Goal: Task Accomplishment & Management: Complete application form

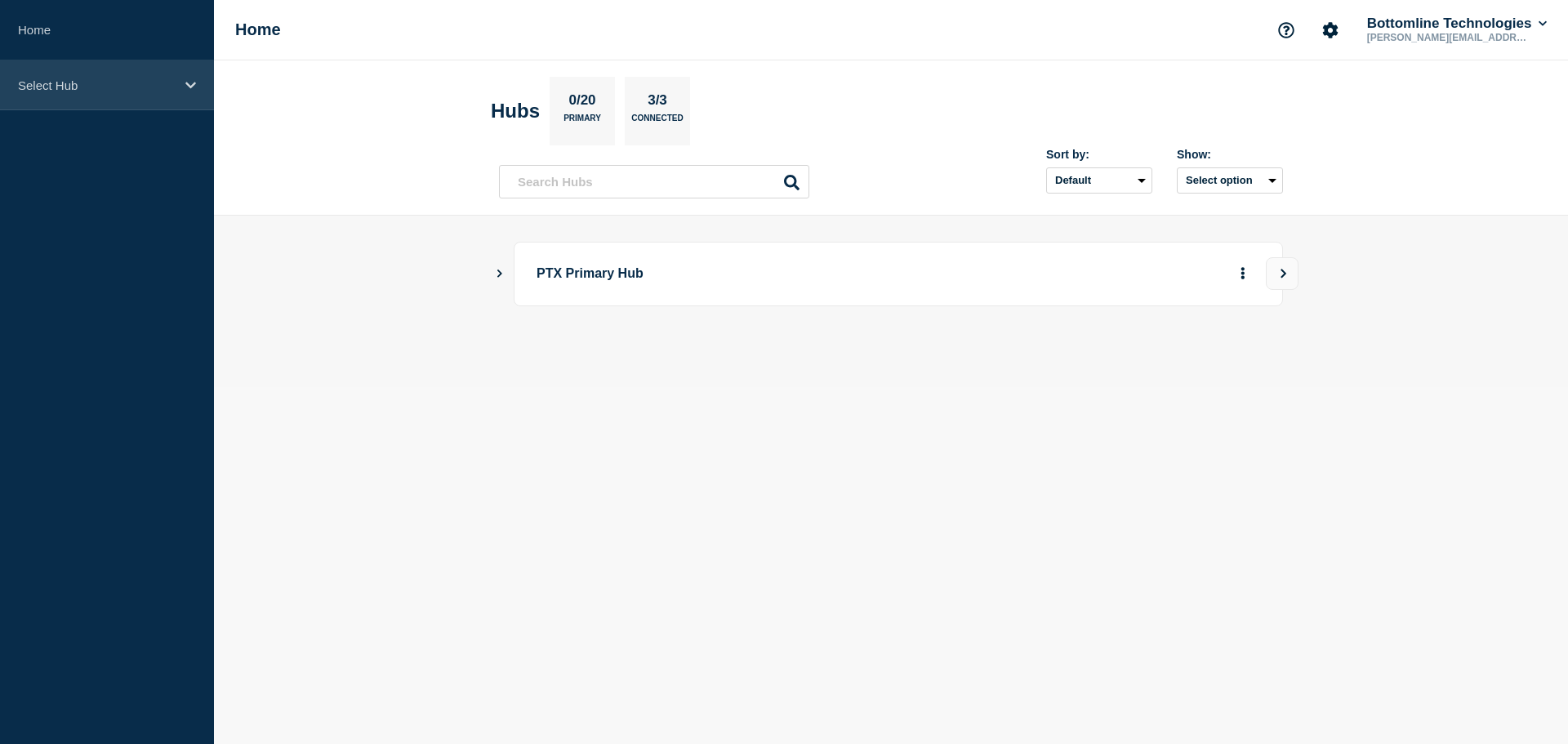
click at [76, 84] on p "Select Hub" at bounding box center [96, 84] width 157 height 14
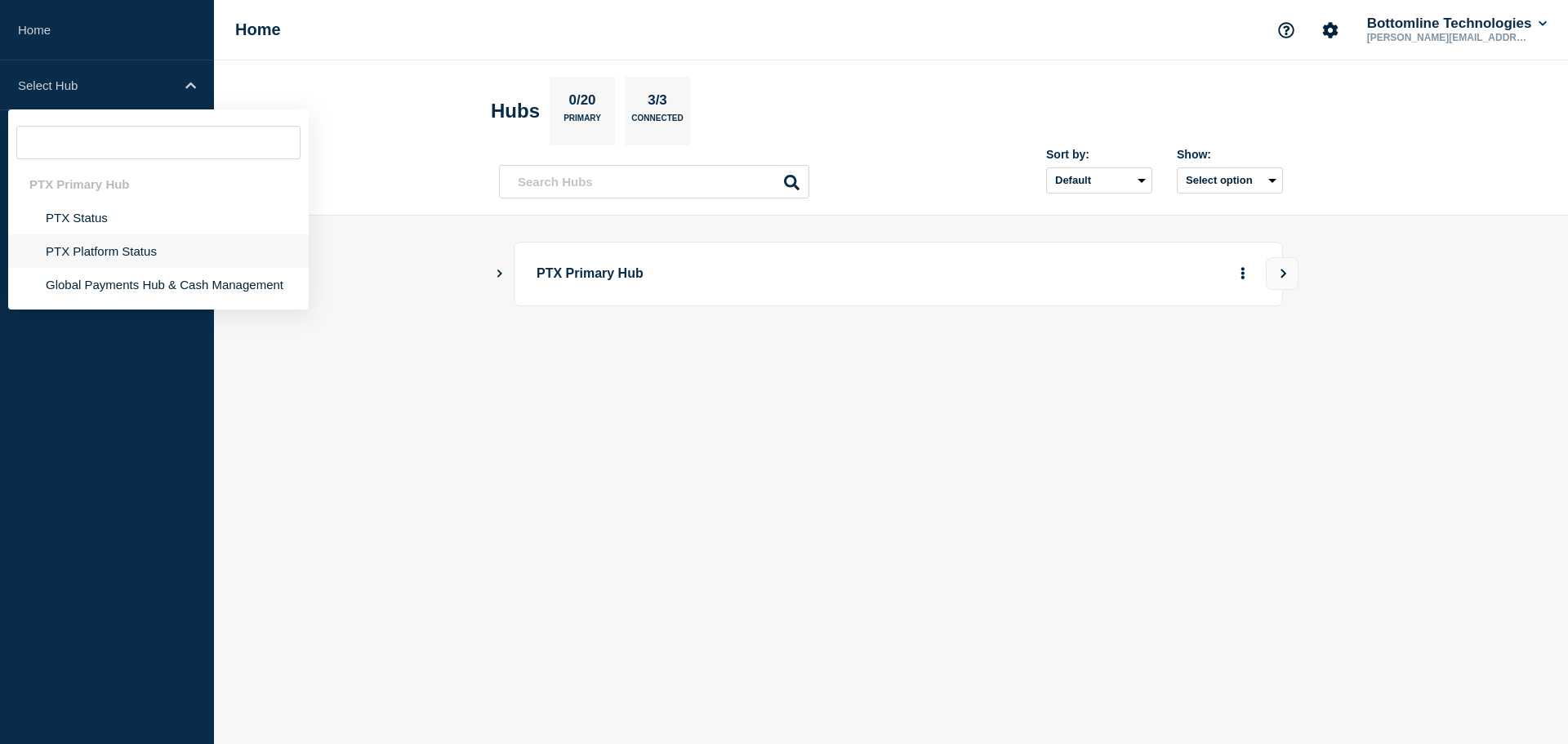
click at [101, 243] on li "PTX Platform Status" at bounding box center [158, 251] width 301 height 34
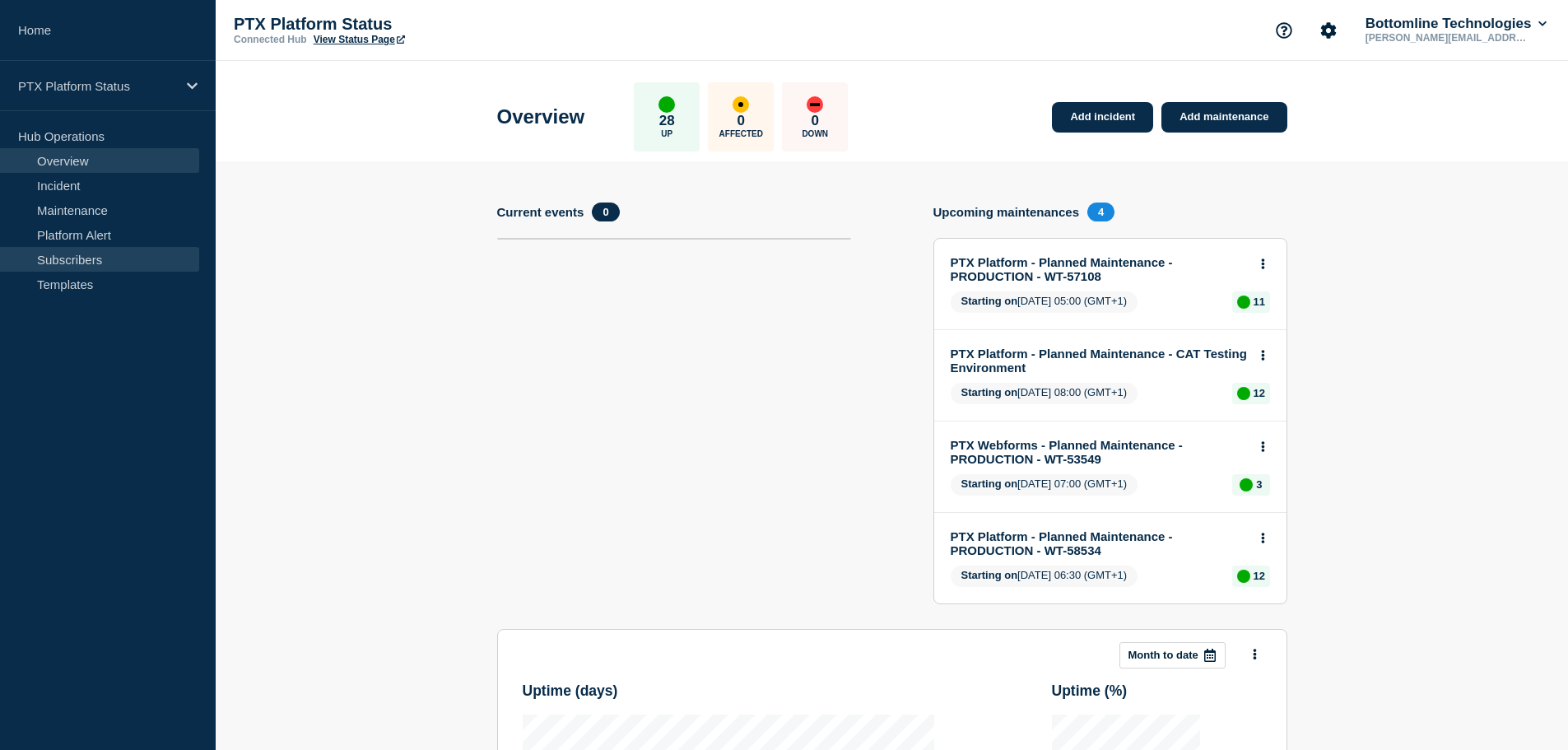
click at [82, 260] on link "Subscribers" at bounding box center [99, 259] width 199 height 25
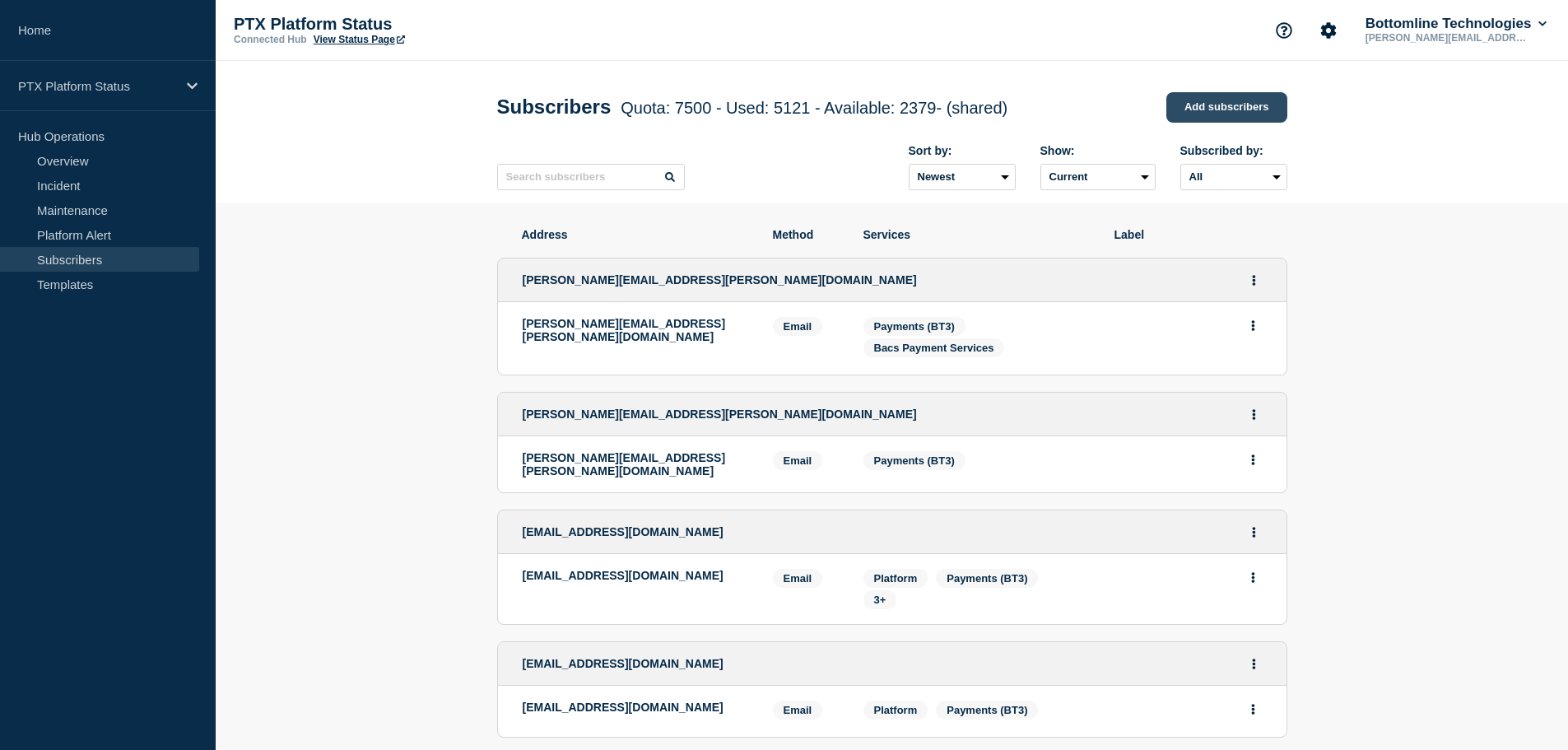
click at [1195, 112] on link "Add subscribers" at bounding box center [1226, 107] width 121 height 30
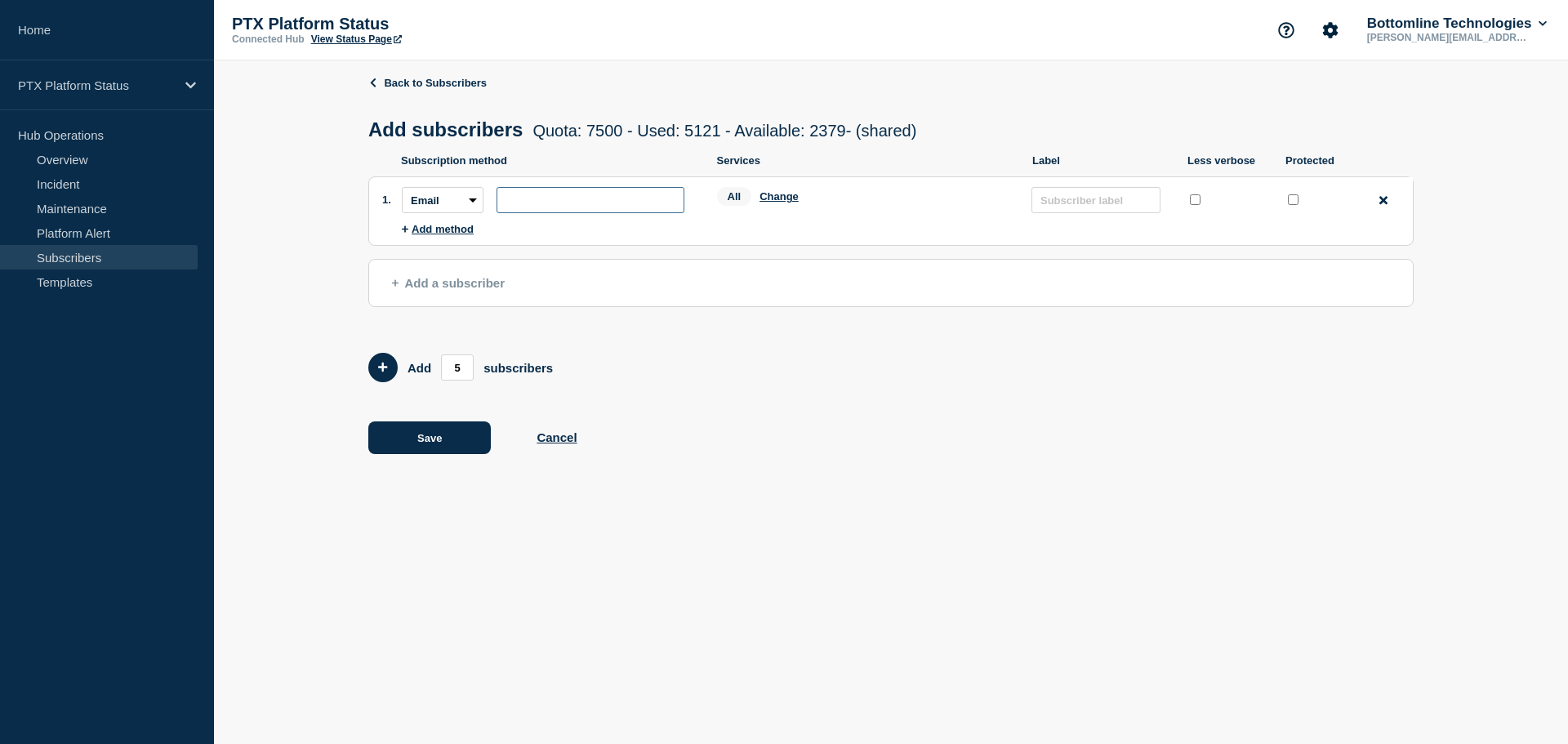
click at [573, 202] on input "subscription-address" at bounding box center [590, 200] width 188 height 26
paste input "jonathanbrooks@hastingsdirect.com"
type input "jonathanbrooks@hastingsdirect.com"
click at [1294, 200] on input "protected checkbox" at bounding box center [1293, 200] width 11 height 11
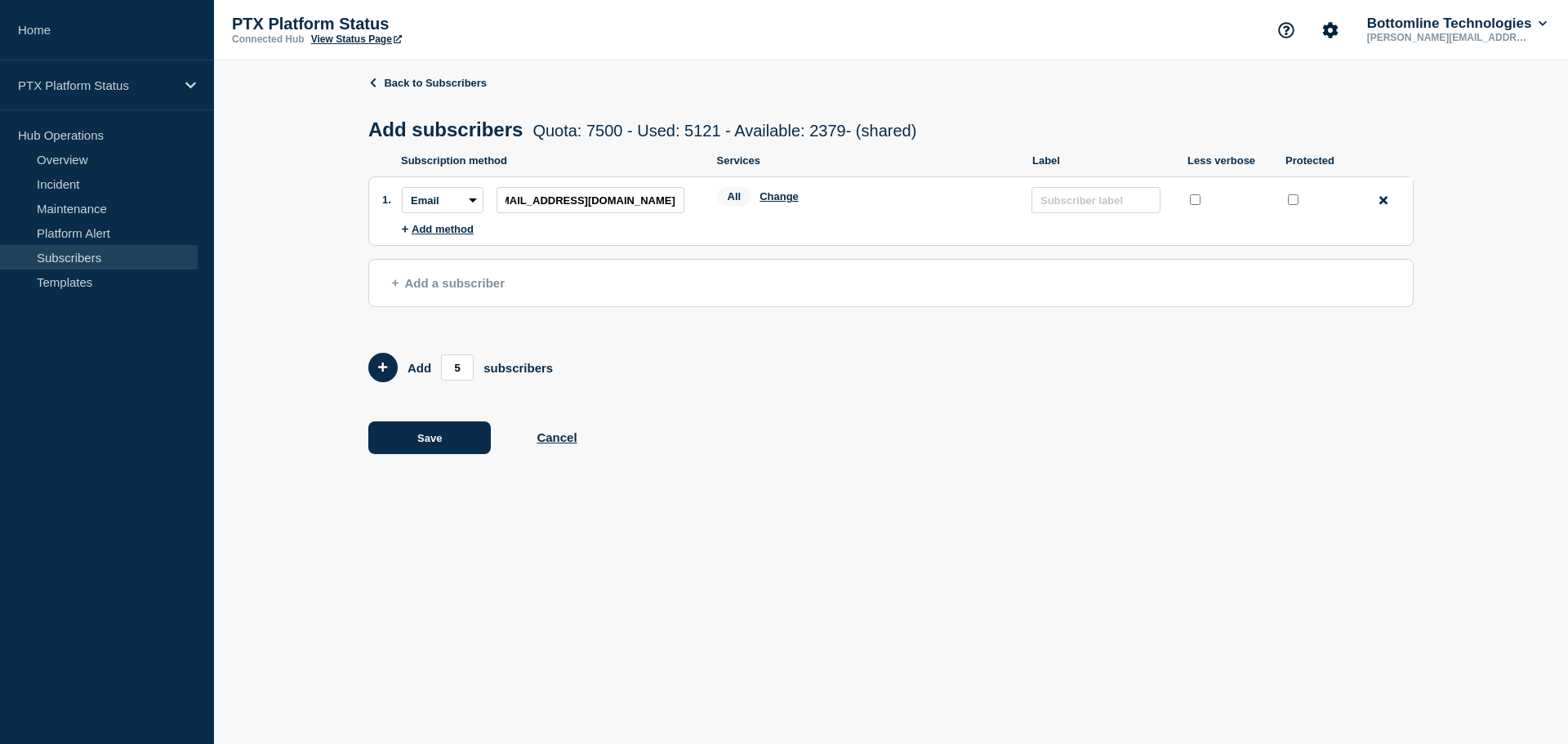
checkbox input "true"
click at [778, 199] on button "Change" at bounding box center [779, 195] width 39 height 12
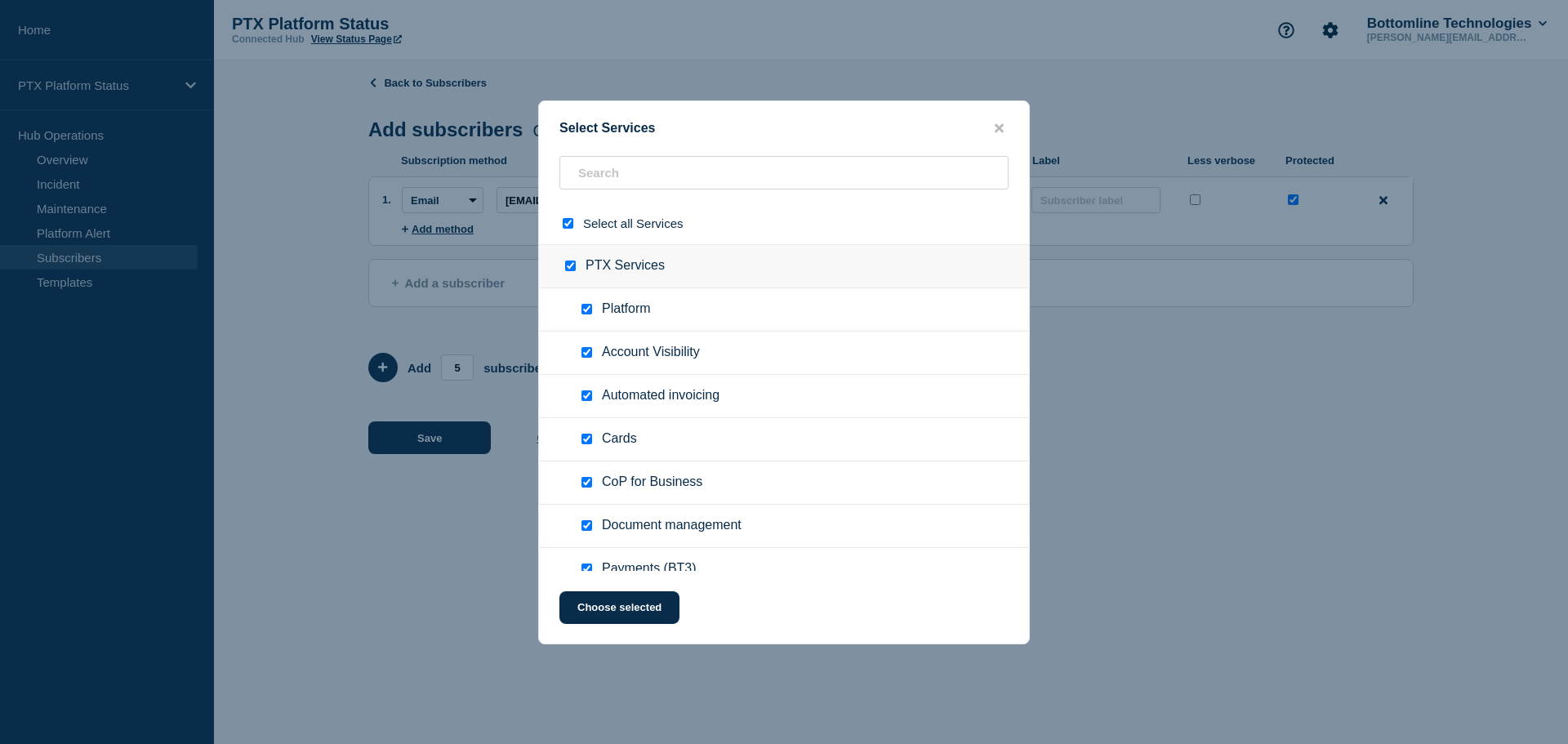
click at [567, 223] on input "select all checkbox" at bounding box center [568, 223] width 11 height 11
checkbox input "false"
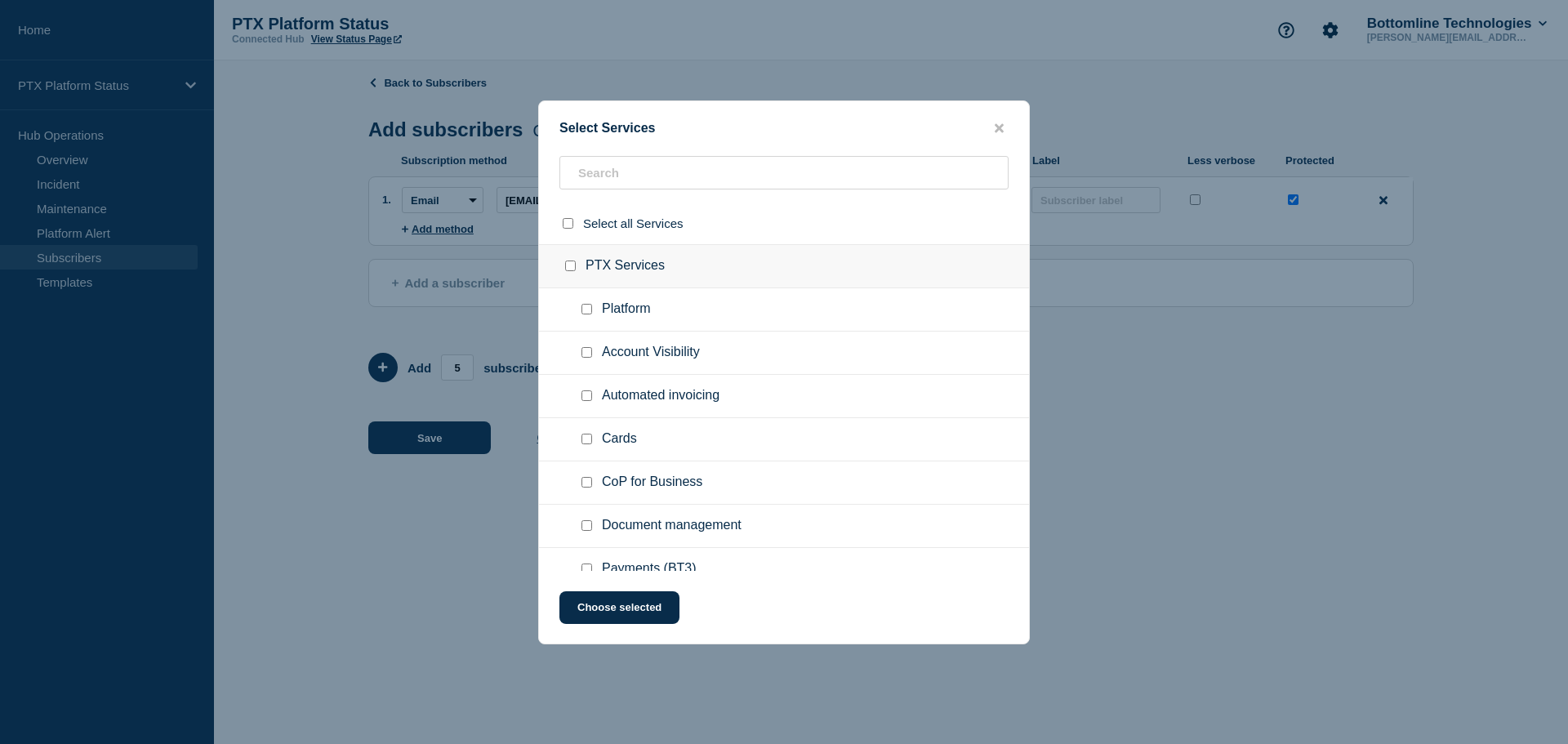
checkbox input "false"
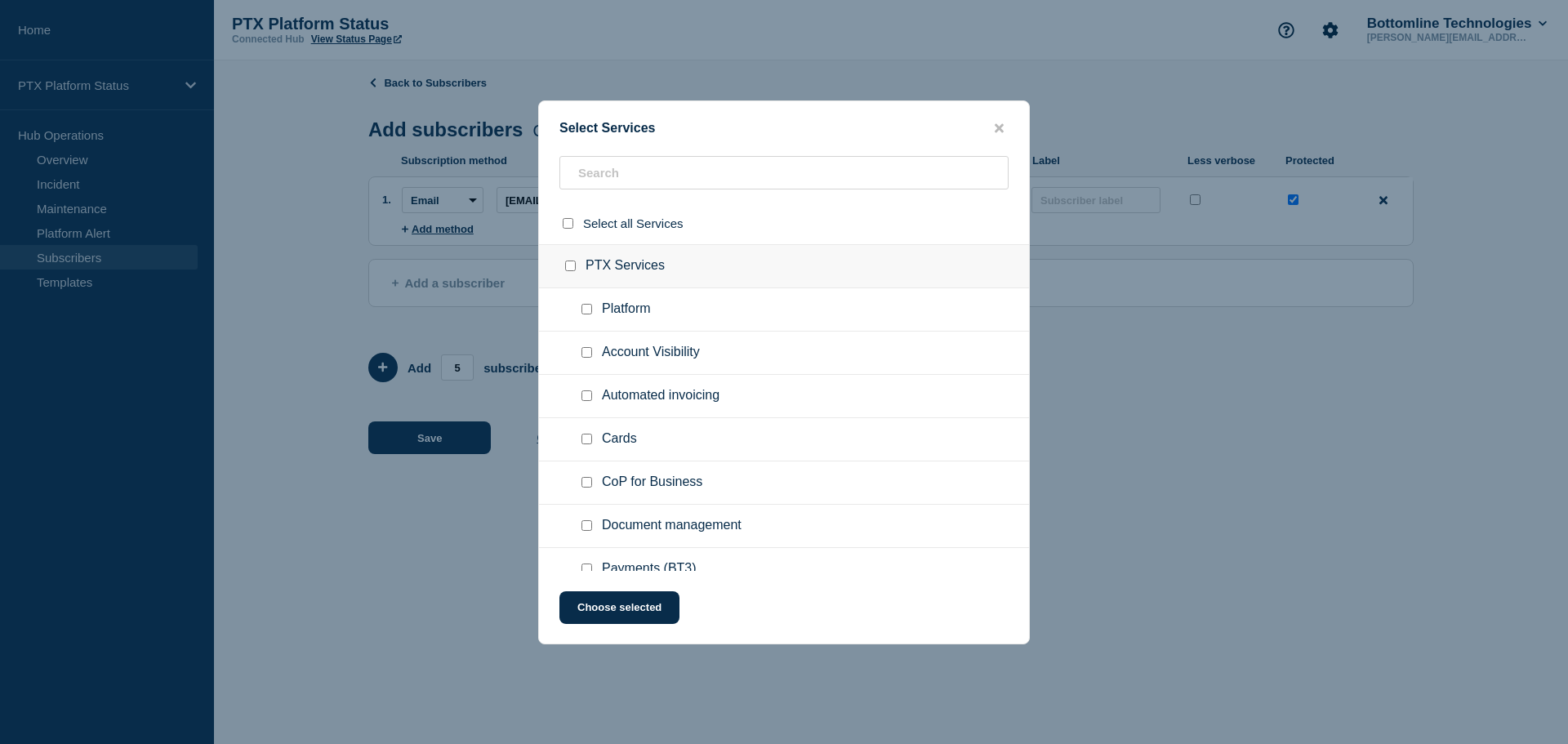
checkbox input "false"
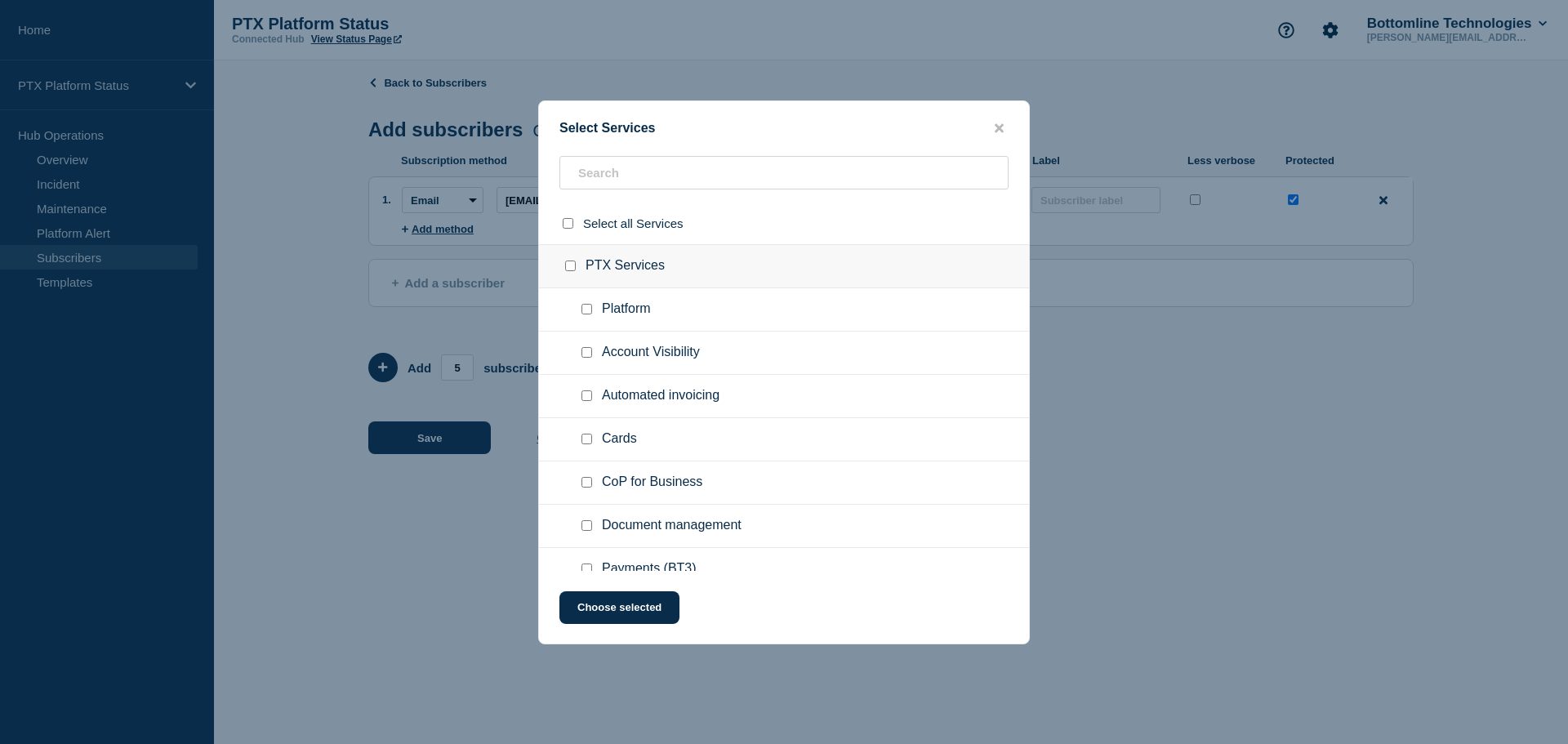
checkbox input "false"
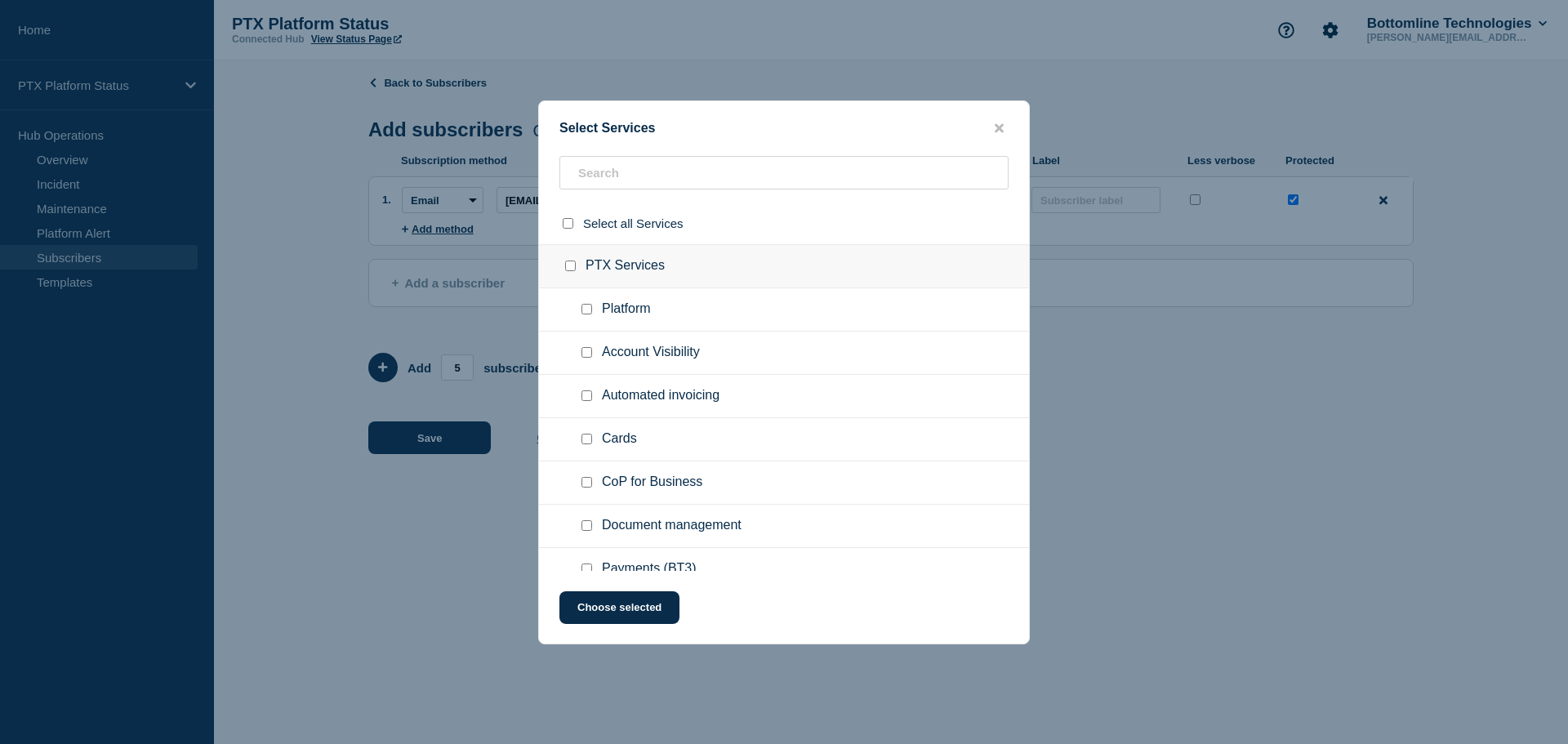
checkbox input "false"
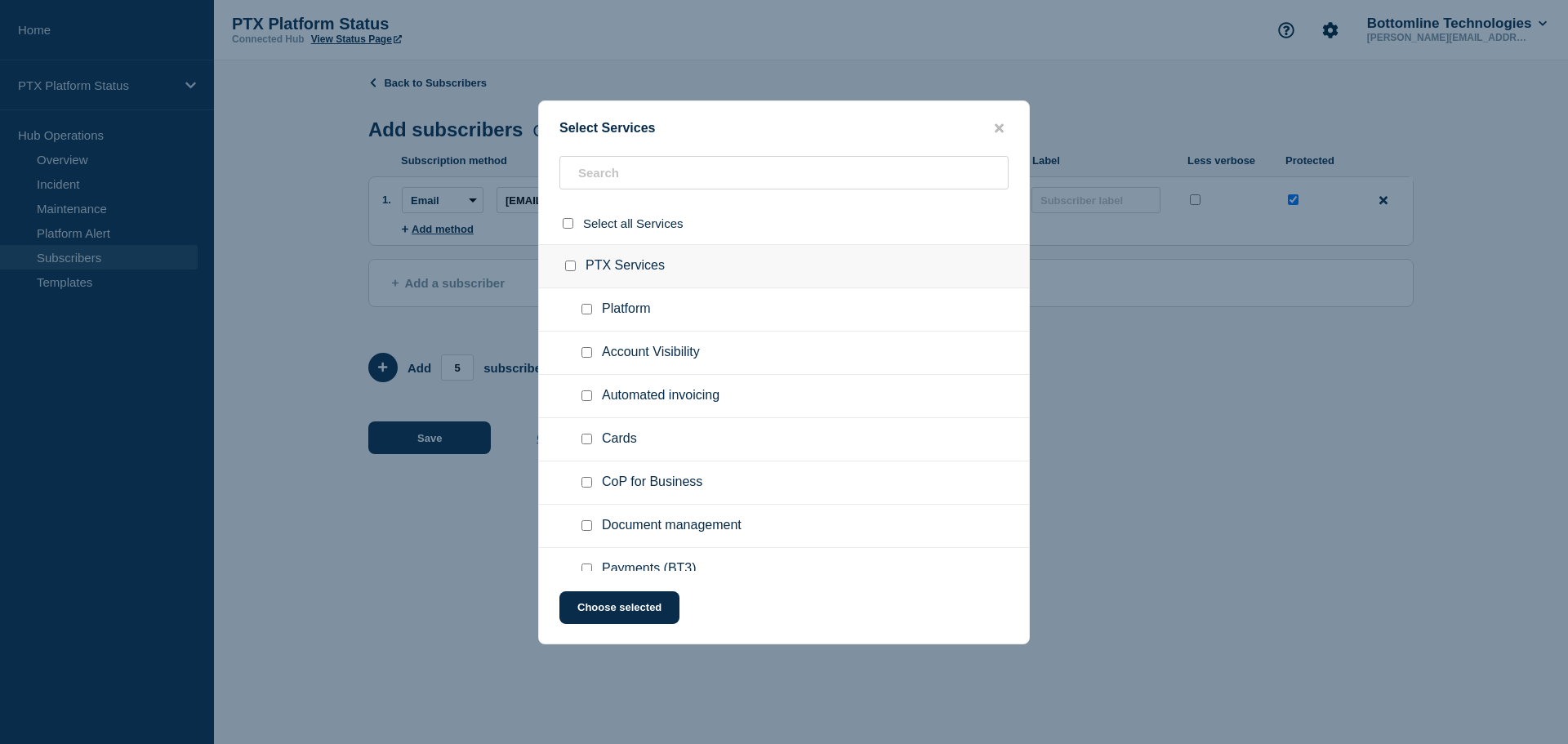
checkbox input "false"
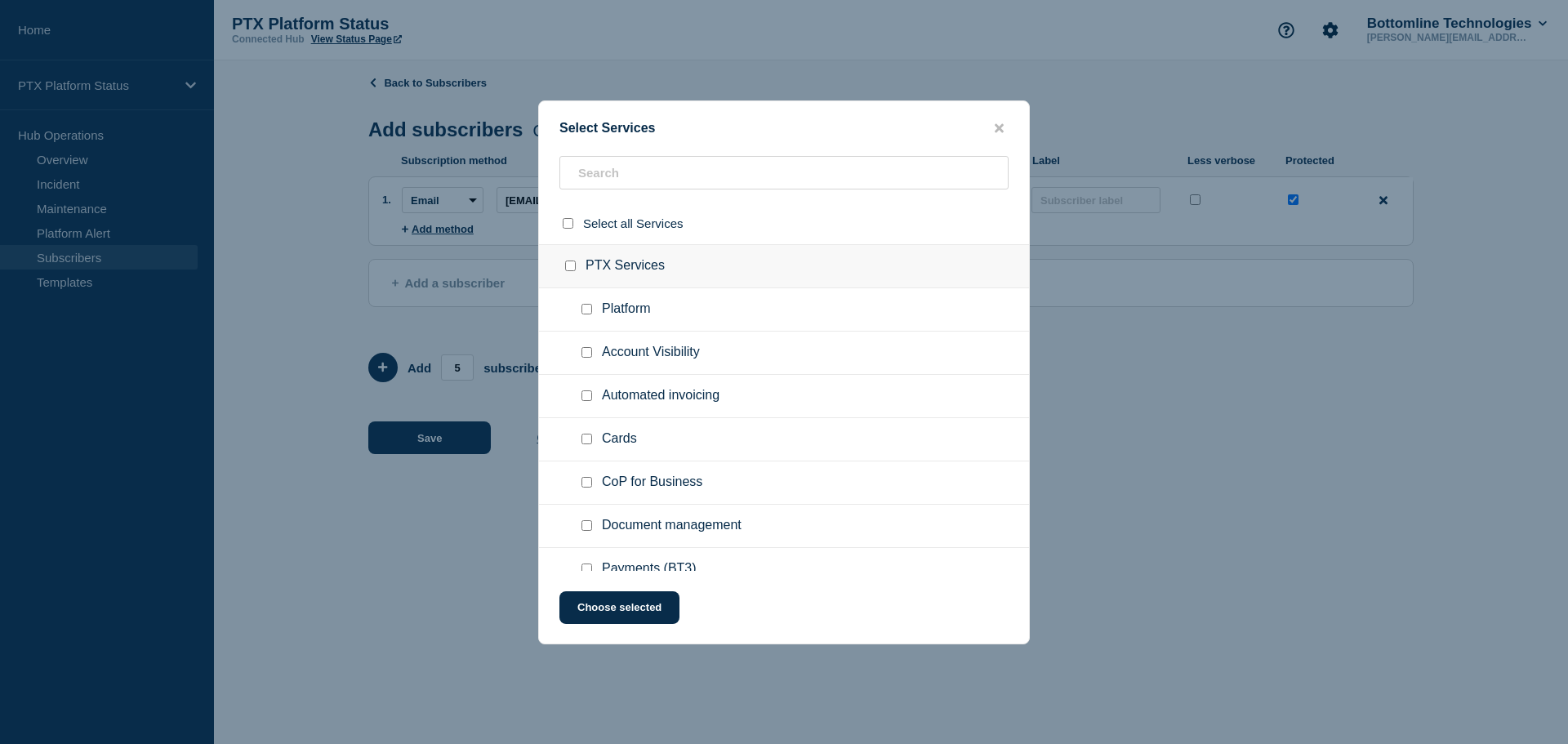
checkbox input "false"
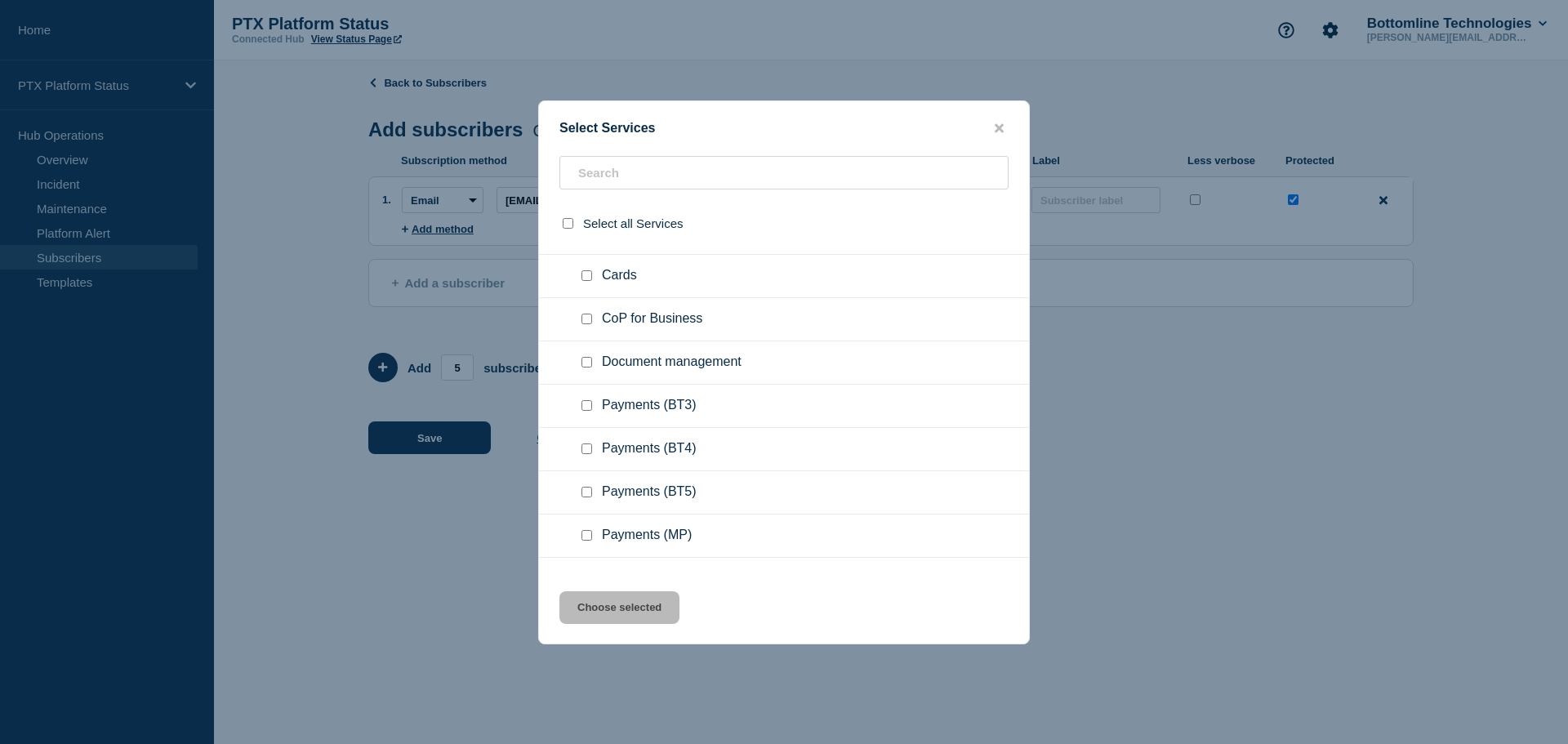
click at [584, 403] on input "Payments (BT3) checkbox" at bounding box center [587, 405] width 11 height 11
checkbox input "true"
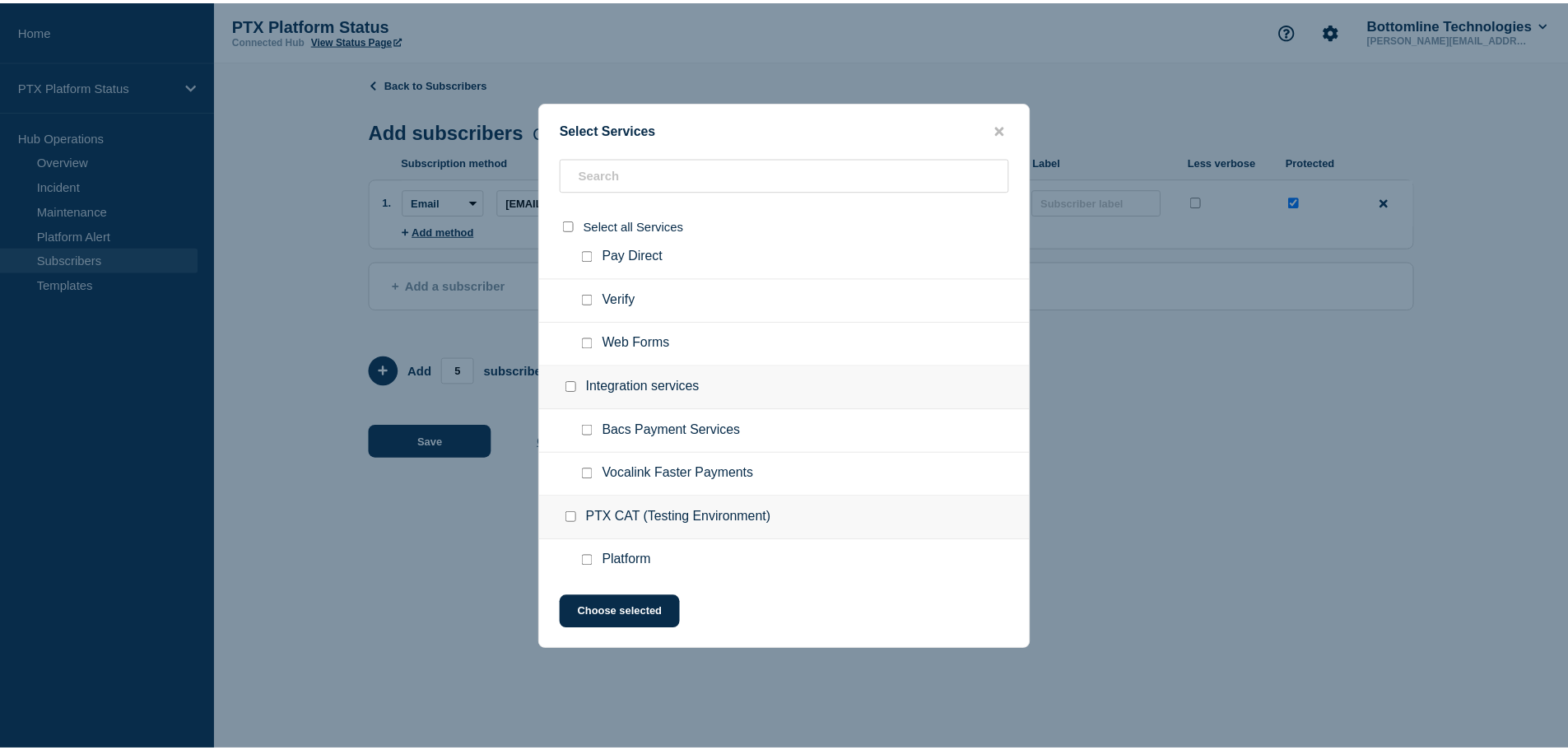
scroll to position [494, 0]
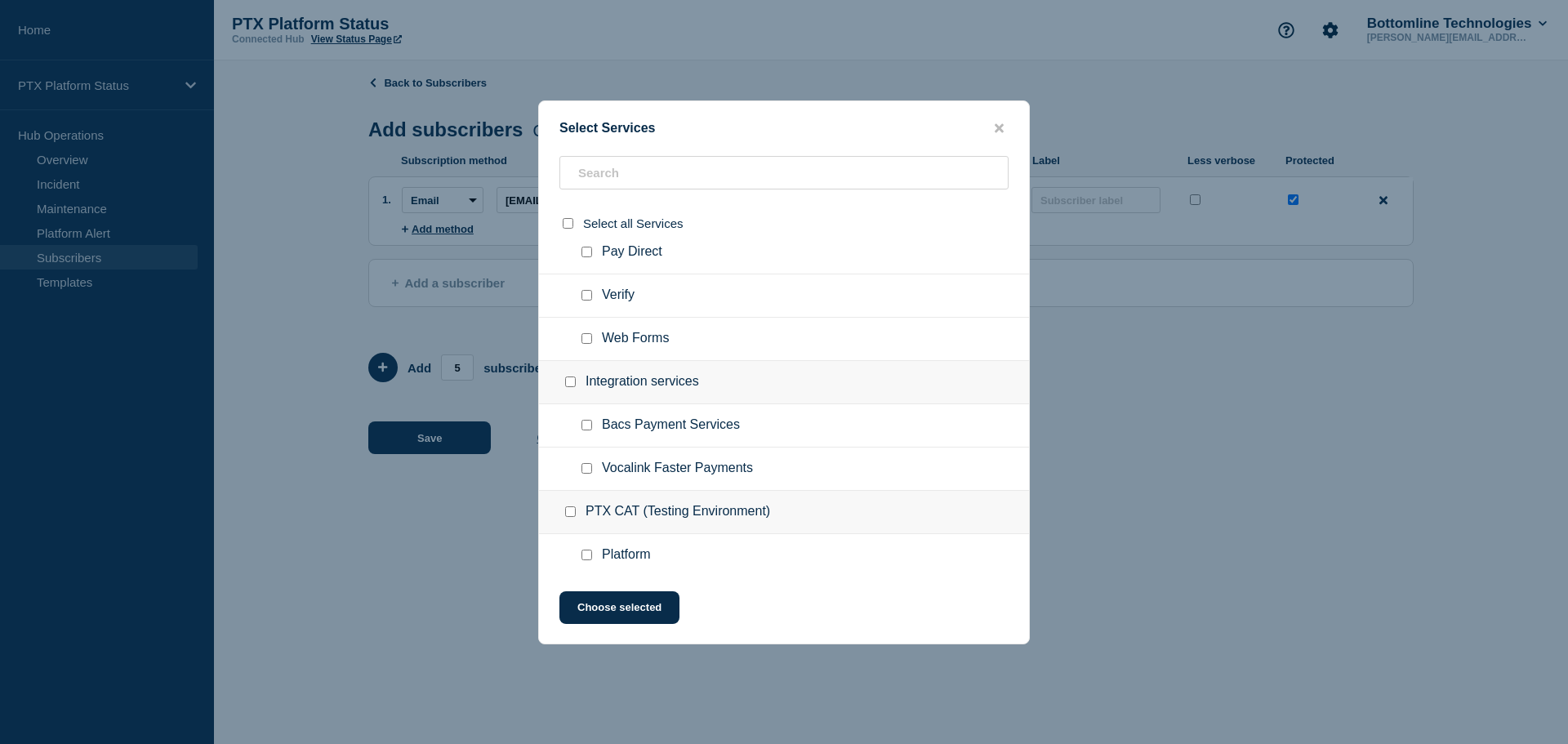
click at [591, 427] on input "Bacs Payment Services checkbox" at bounding box center [587, 425] width 11 height 11
checkbox input "true"
click at [621, 609] on button "Choose selected" at bounding box center [620, 608] width 120 height 33
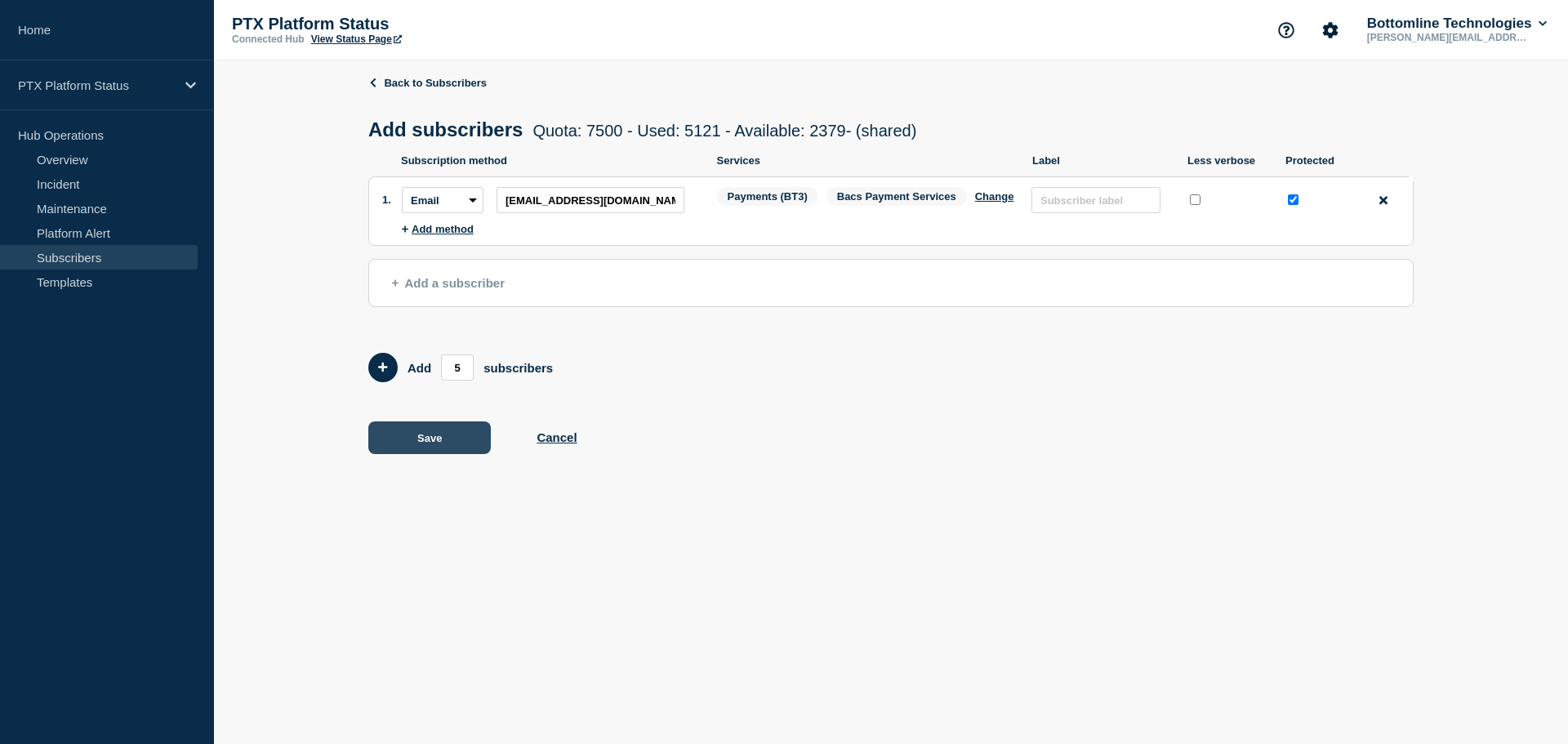
click at [439, 446] on button "Save" at bounding box center [429, 438] width 123 height 33
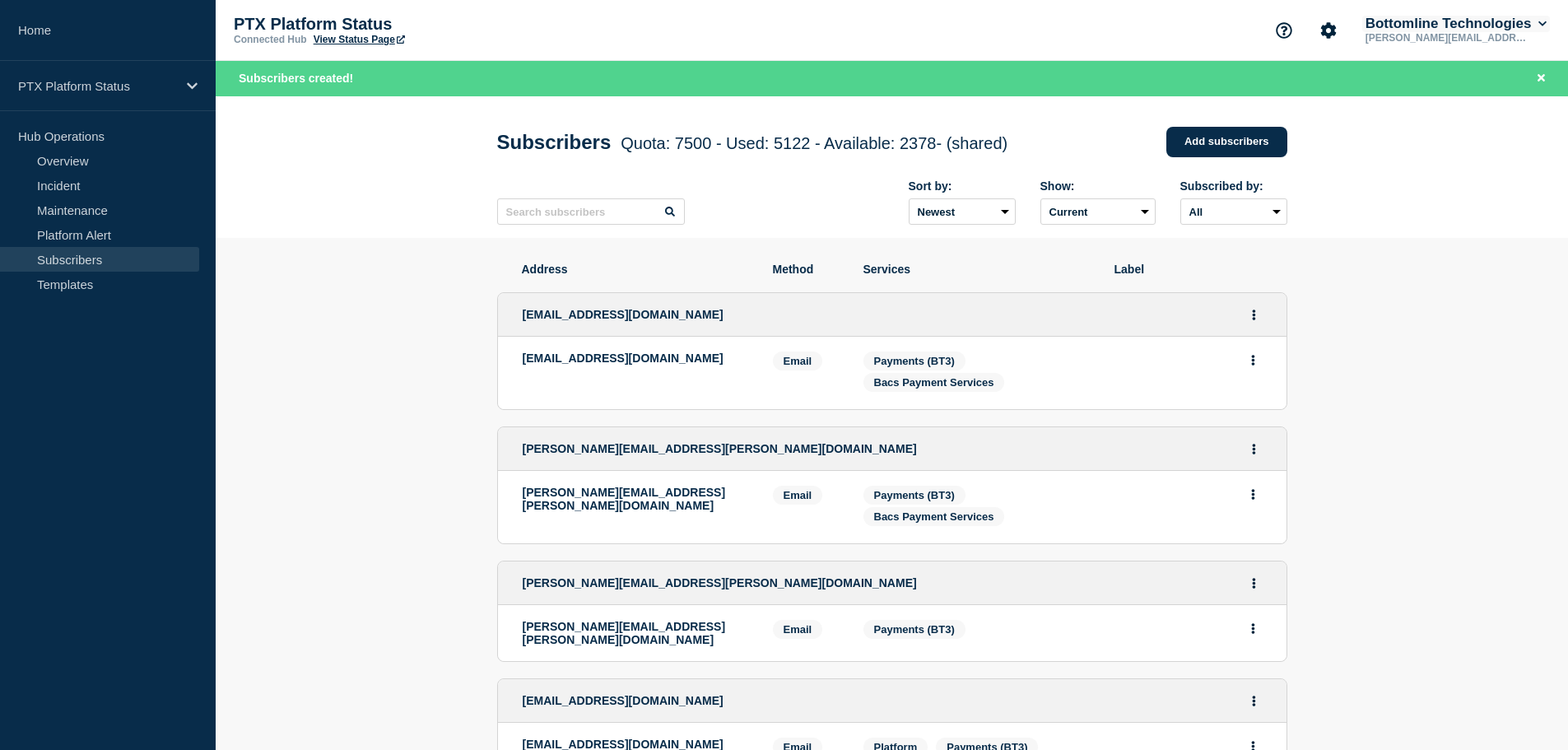
click at [1540, 21] on icon at bounding box center [1543, 24] width 9 height 10
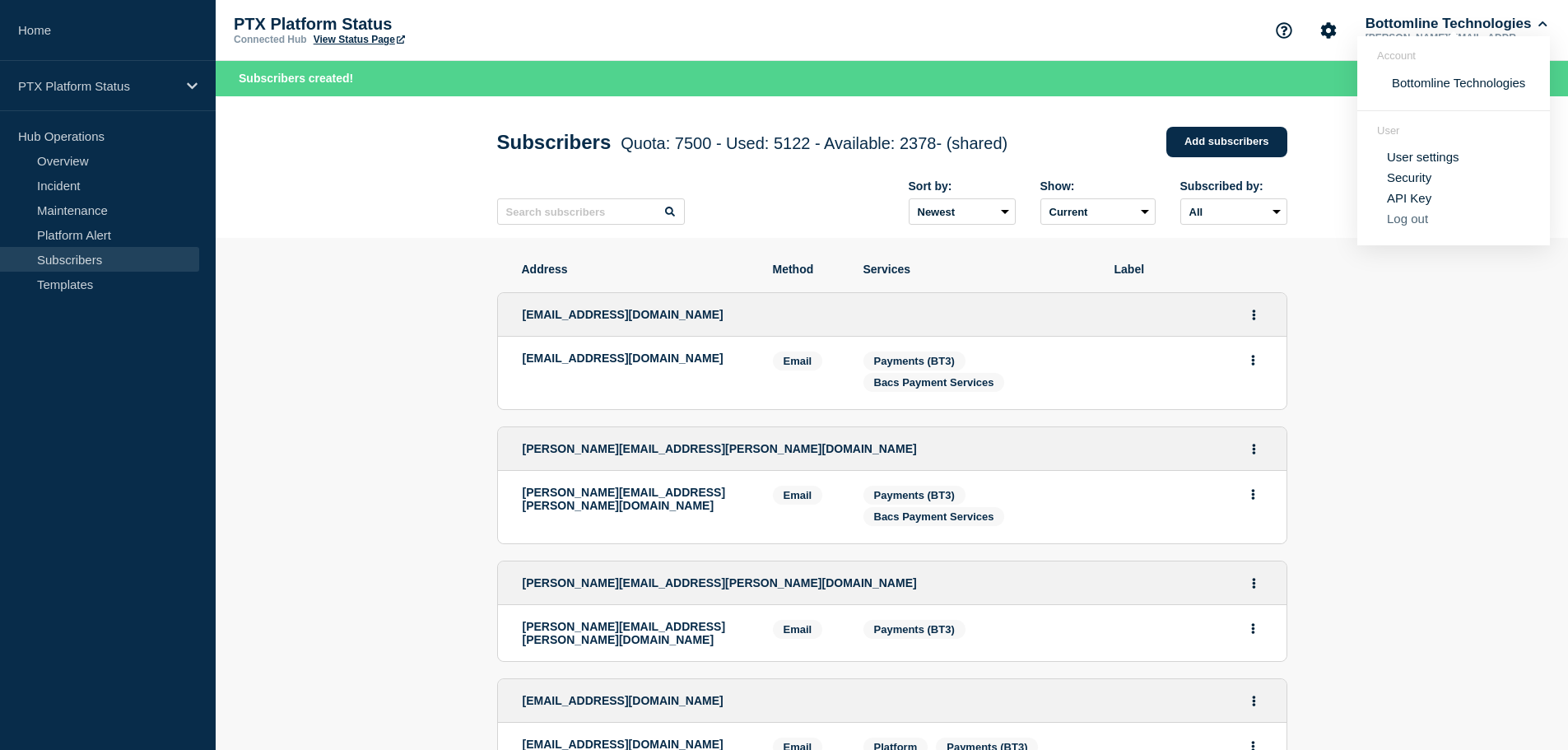
click at [1412, 222] on button "Log out" at bounding box center [1407, 218] width 41 height 14
